Goal: Task Accomplishment & Management: Manage account settings

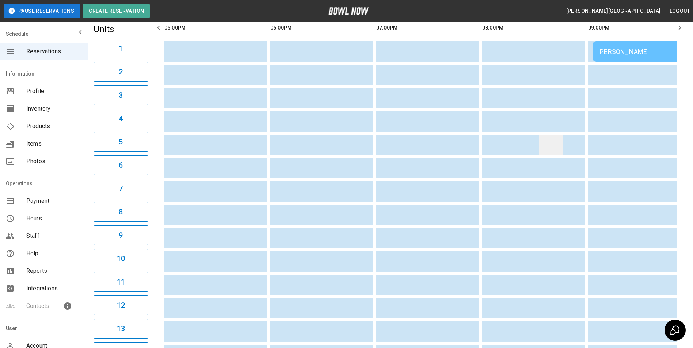
scroll to position [37, 0]
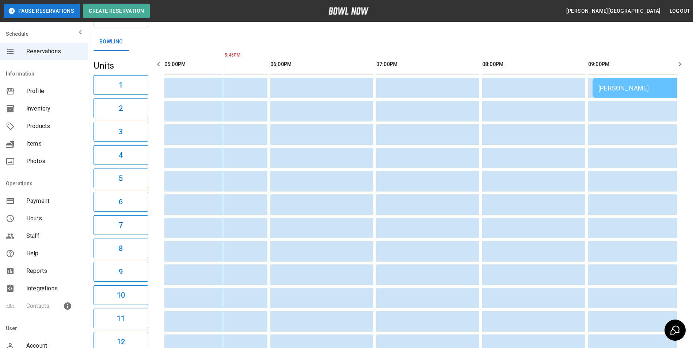
click at [680, 63] on icon "button" at bounding box center [679, 64] width 3 height 4
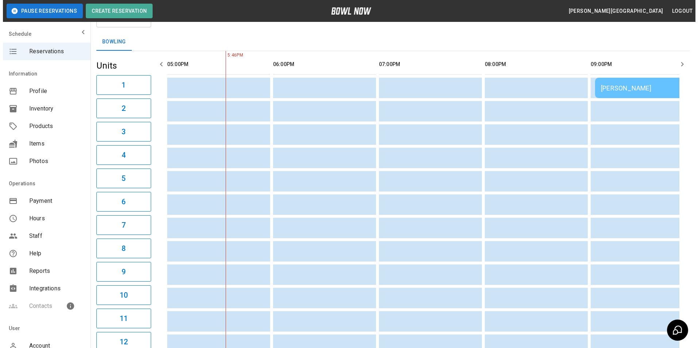
scroll to position [0, 224]
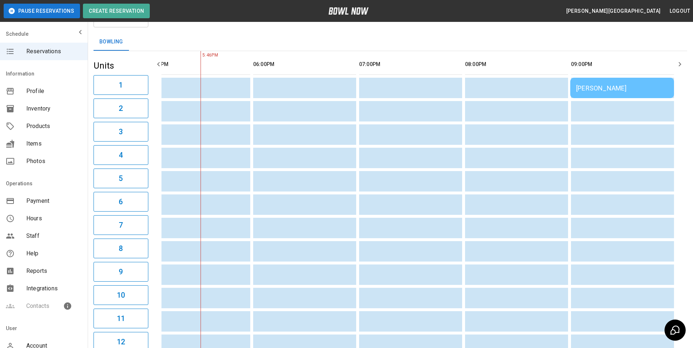
click at [679, 64] on icon "button" at bounding box center [679, 64] width 9 height 9
click at [617, 85] on div "[PERSON_NAME]" at bounding box center [622, 88] width 92 height 8
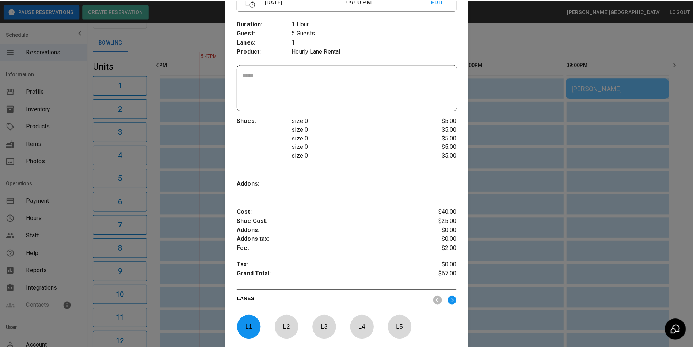
scroll to position [0, 0]
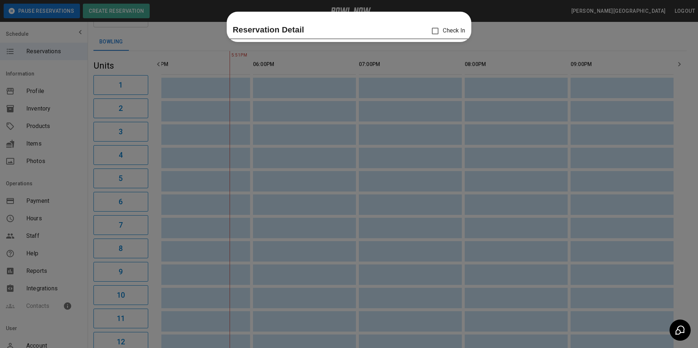
click at [162, 29] on div at bounding box center [349, 174] width 698 height 348
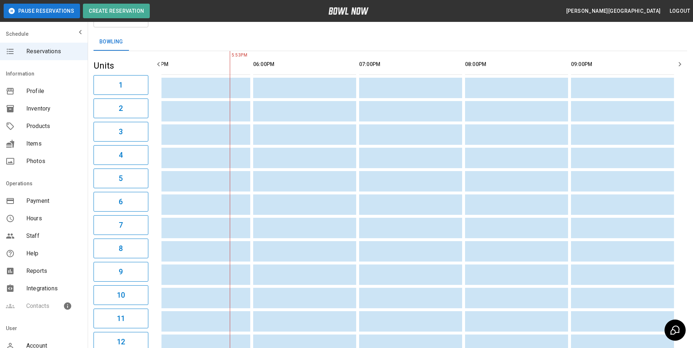
scroll to position [0, 229]
click at [35, 217] on span "Hours" at bounding box center [54, 218] width 56 height 9
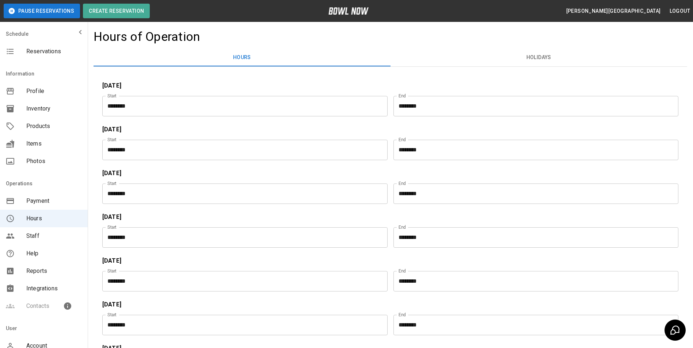
click at [441, 239] on input "********" at bounding box center [533, 237] width 280 height 20
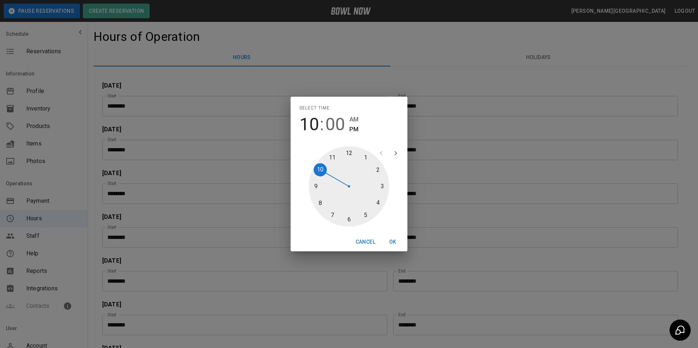
drag, startPoint x: 320, startPoint y: 203, endPoint x: 323, endPoint y: 199, distance: 4.5
click at [322, 199] on div at bounding box center [349, 186] width 80 height 80
type input "********"
click at [354, 129] on span "PM" at bounding box center [353, 130] width 9 height 10
click at [391, 240] on button "OK" at bounding box center [392, 243] width 23 height 14
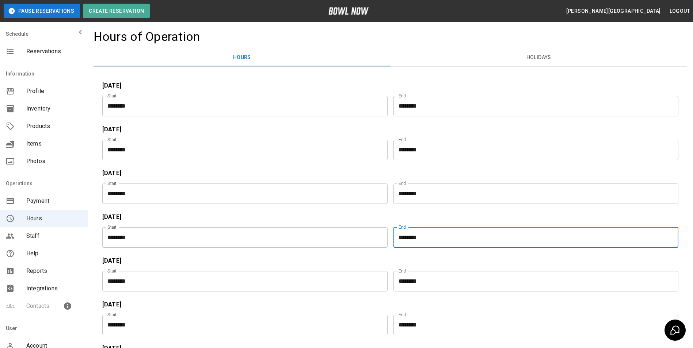
click at [45, 52] on span "Reservations" at bounding box center [54, 51] width 56 height 9
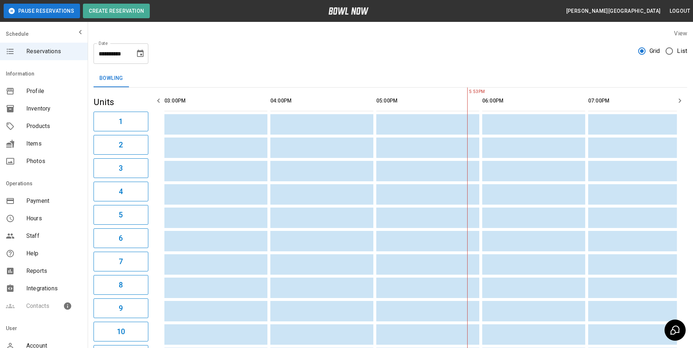
scroll to position [0, 212]
click at [41, 159] on span "Photos" at bounding box center [54, 161] width 56 height 9
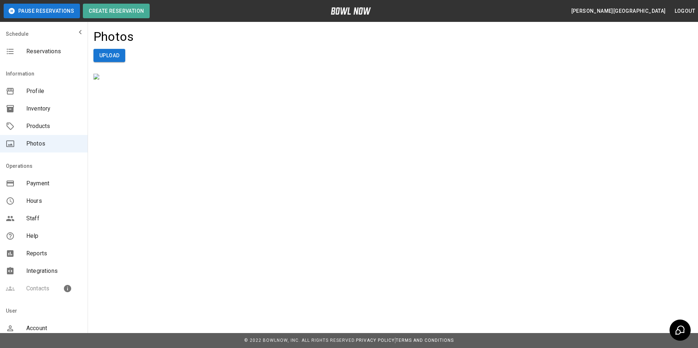
click at [36, 201] on span "Hours" at bounding box center [54, 201] width 56 height 9
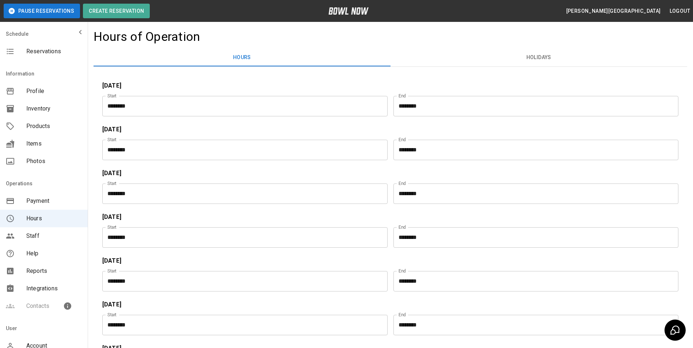
click at [451, 241] on input "********" at bounding box center [533, 237] width 280 height 20
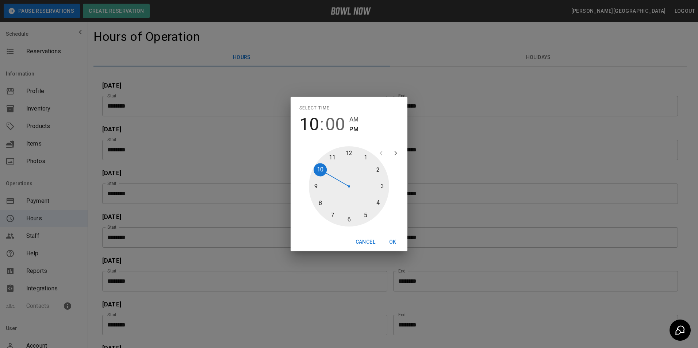
click at [320, 200] on div at bounding box center [349, 186] width 80 height 80
type input "********"
click at [353, 128] on span "PM" at bounding box center [353, 130] width 9 height 10
click at [391, 240] on button "OK" at bounding box center [392, 243] width 23 height 14
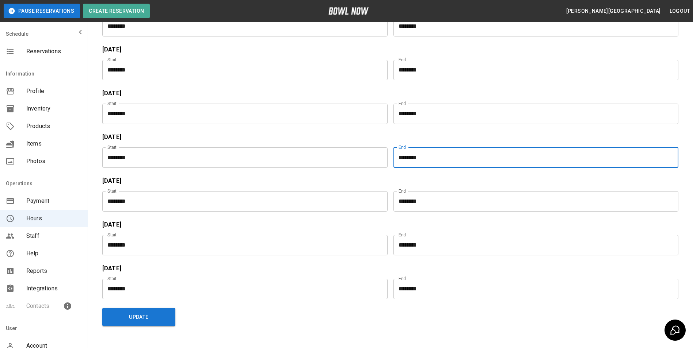
scroll to position [110, 0]
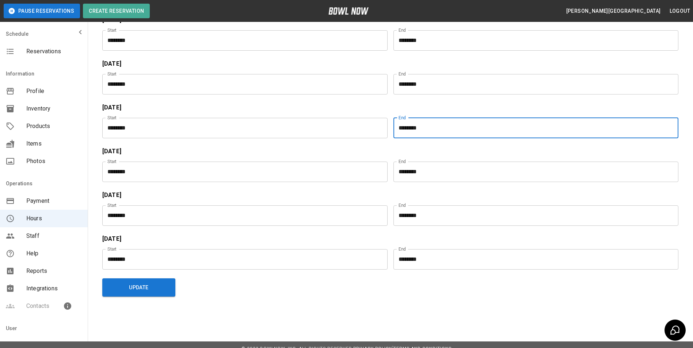
click at [139, 288] on button "Update" at bounding box center [138, 288] width 73 height 18
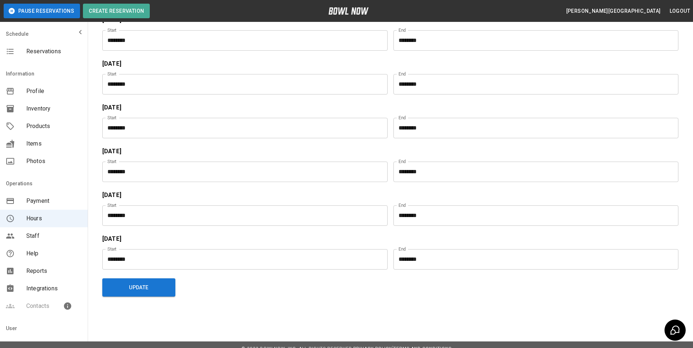
click at [48, 52] on span "Reservations" at bounding box center [54, 51] width 56 height 9
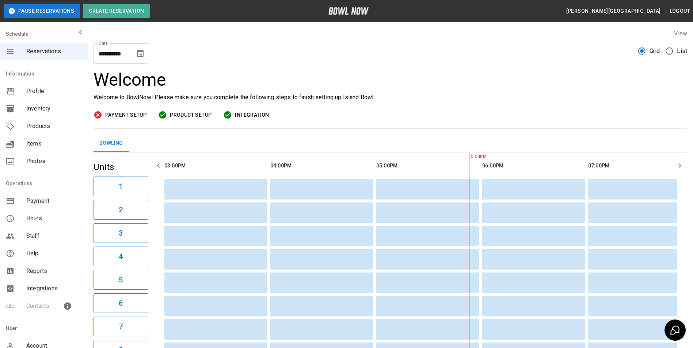
scroll to position [0, 21]
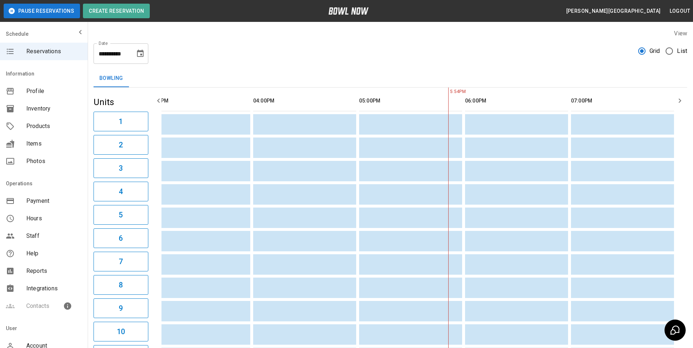
click at [680, 101] on icon "button" at bounding box center [679, 100] width 9 height 9
click at [680, 100] on icon "button" at bounding box center [679, 101] width 3 height 4
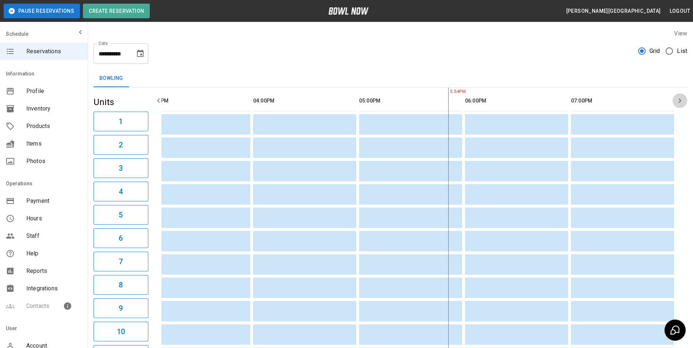
click at [680, 100] on icon "button" at bounding box center [679, 101] width 3 height 4
click at [37, 218] on span "Hours" at bounding box center [54, 218] width 56 height 9
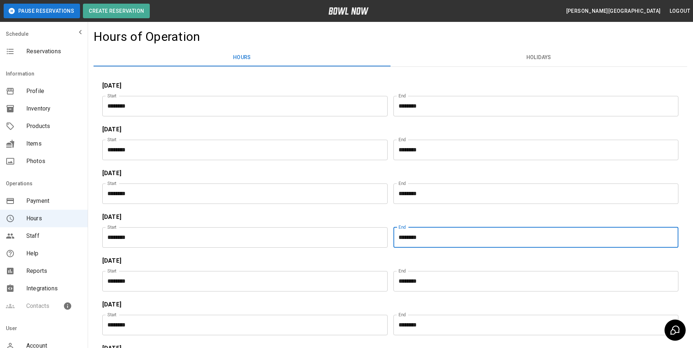
click at [478, 236] on input "********" at bounding box center [533, 237] width 280 height 20
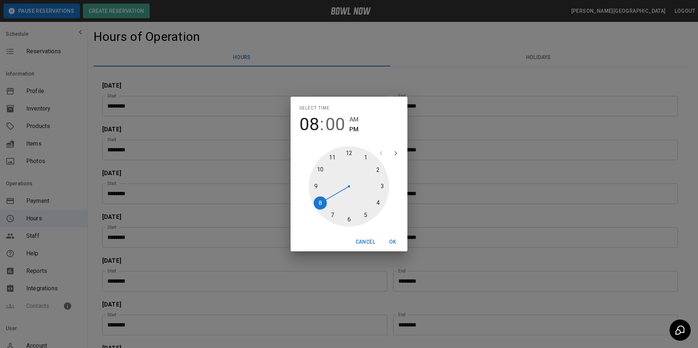
click at [315, 184] on div at bounding box center [349, 186] width 80 height 80
type input "********"
click at [356, 128] on span "PM" at bounding box center [353, 130] width 9 height 10
click at [392, 241] on button "OK" at bounding box center [392, 243] width 23 height 14
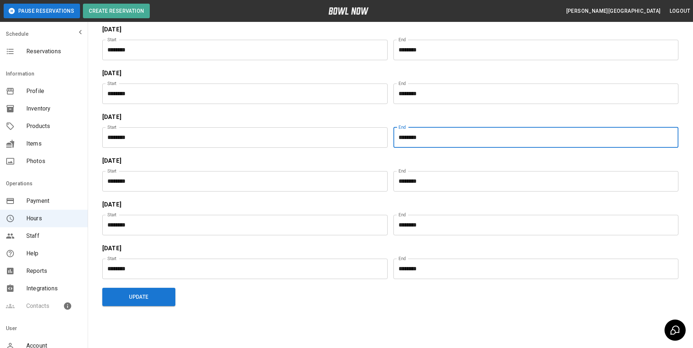
scroll to position [118, 0]
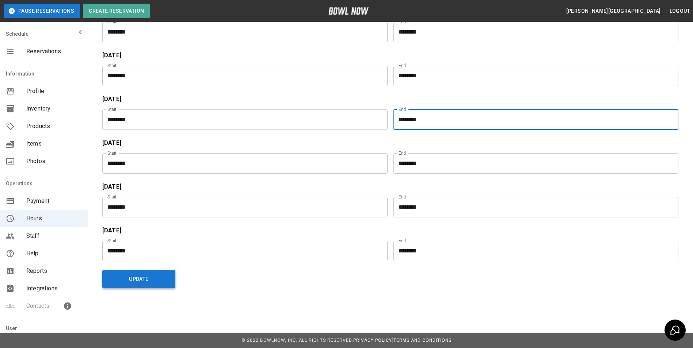
click at [143, 279] on button "Update" at bounding box center [138, 279] width 73 height 18
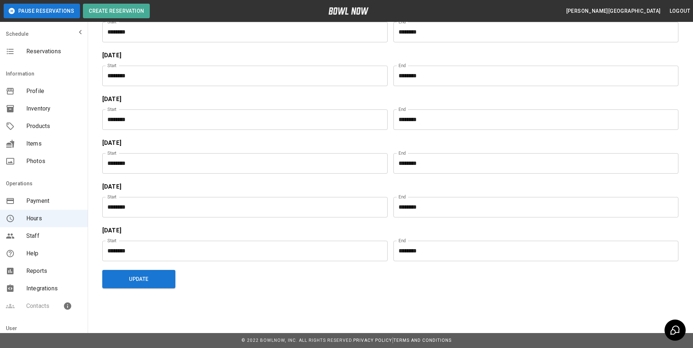
click at [55, 51] on span "Reservations" at bounding box center [54, 51] width 56 height 9
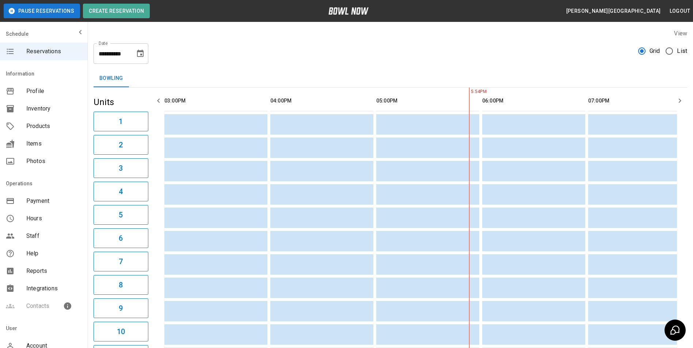
scroll to position [0, 127]
